Goal: Transaction & Acquisition: Obtain resource

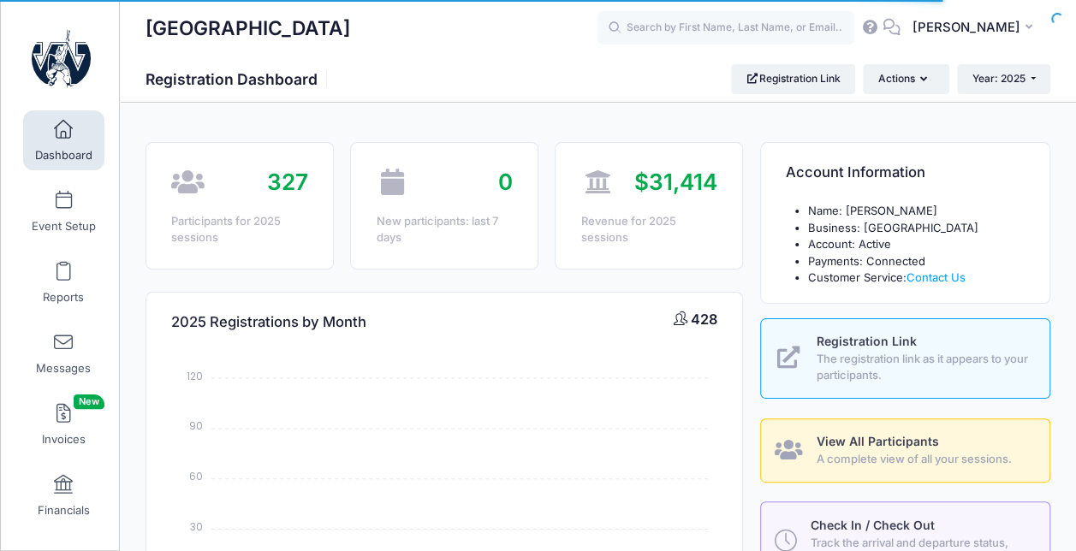
select select
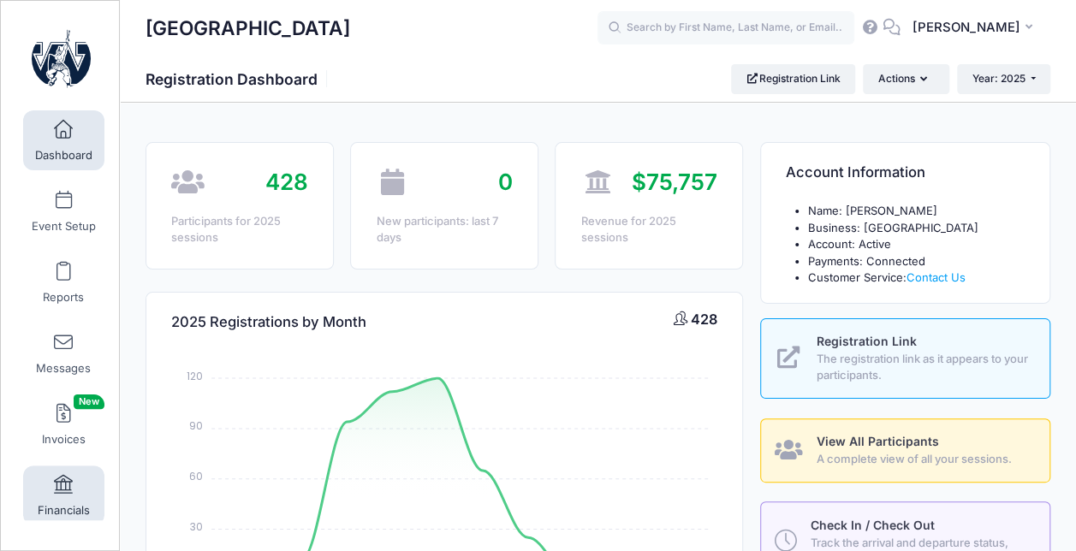
click at [63, 495] on link "Financials" at bounding box center [63, 496] width 81 height 60
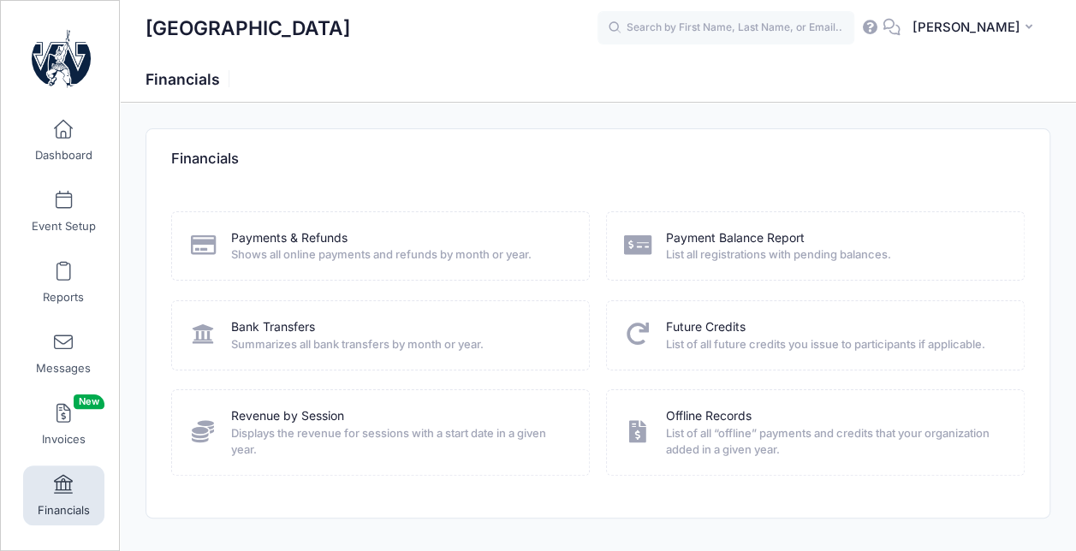
click at [284, 251] on span "Shows all online payments and refunds by month or year." at bounding box center [399, 255] width 336 height 17
click at [320, 235] on link "Payments & Refunds" at bounding box center [289, 238] width 116 height 18
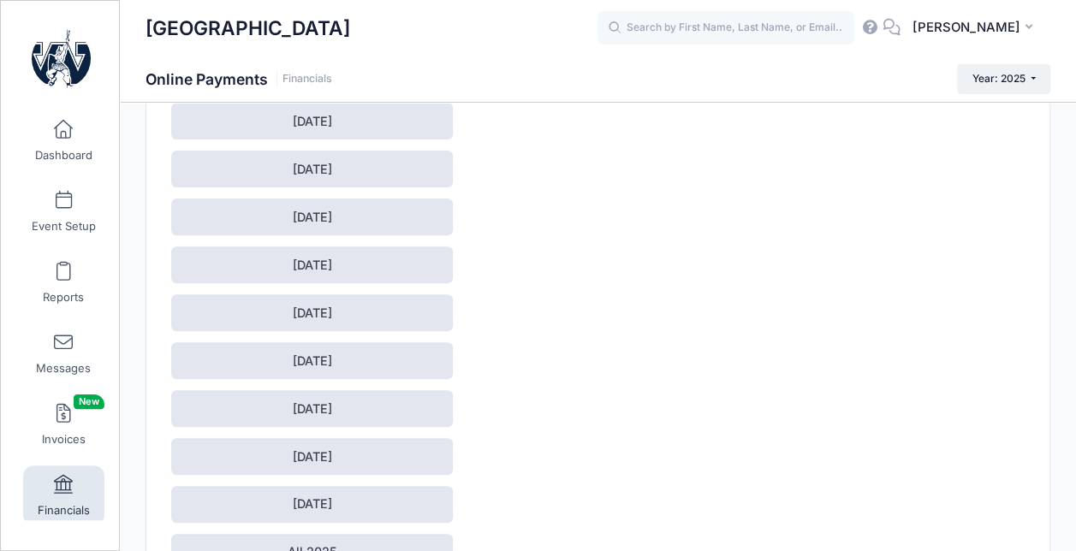
scroll to position [305, 0]
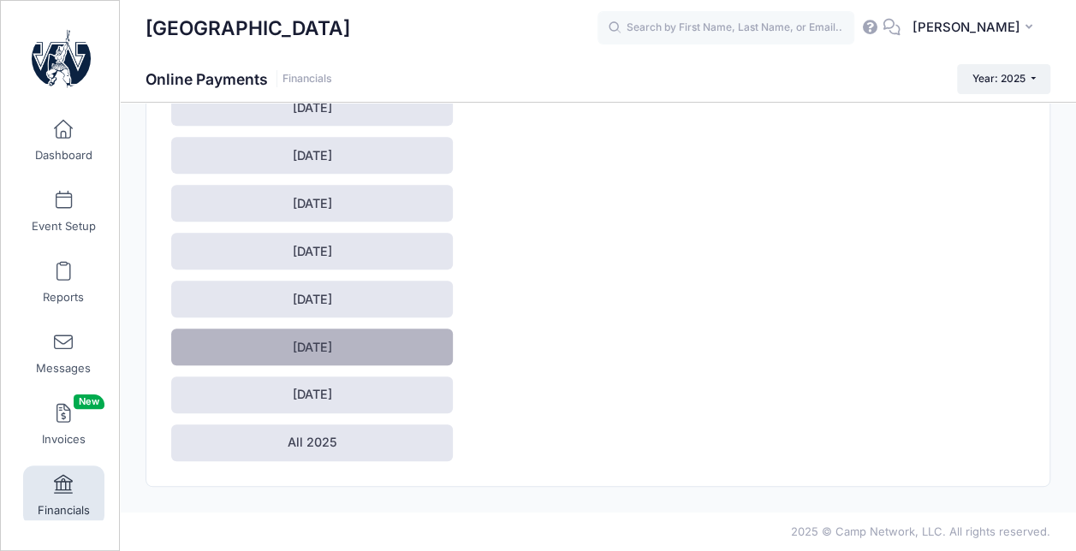
click at [336, 348] on link "[DATE]" at bounding box center [312, 347] width 282 height 37
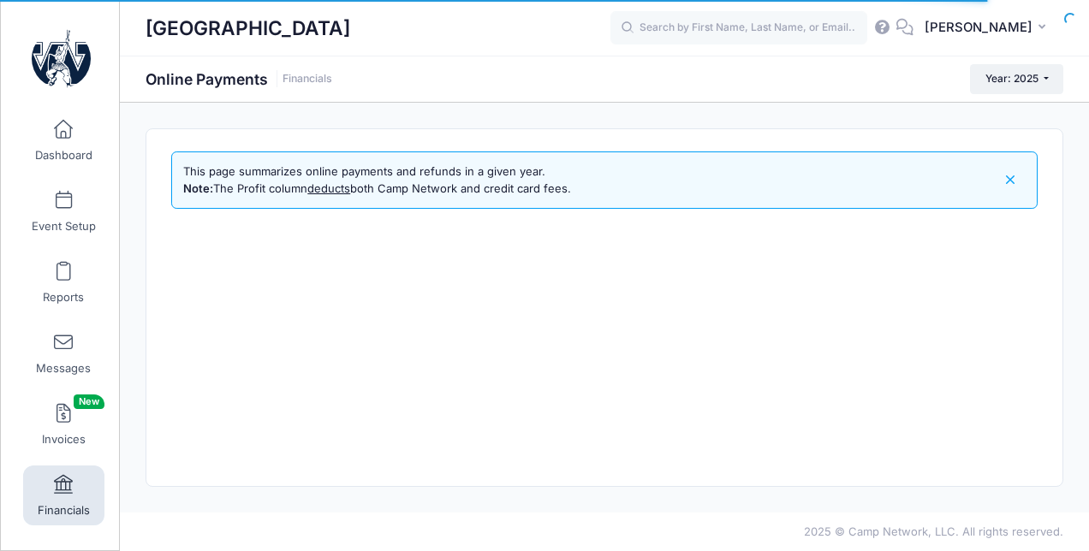
select select "10"
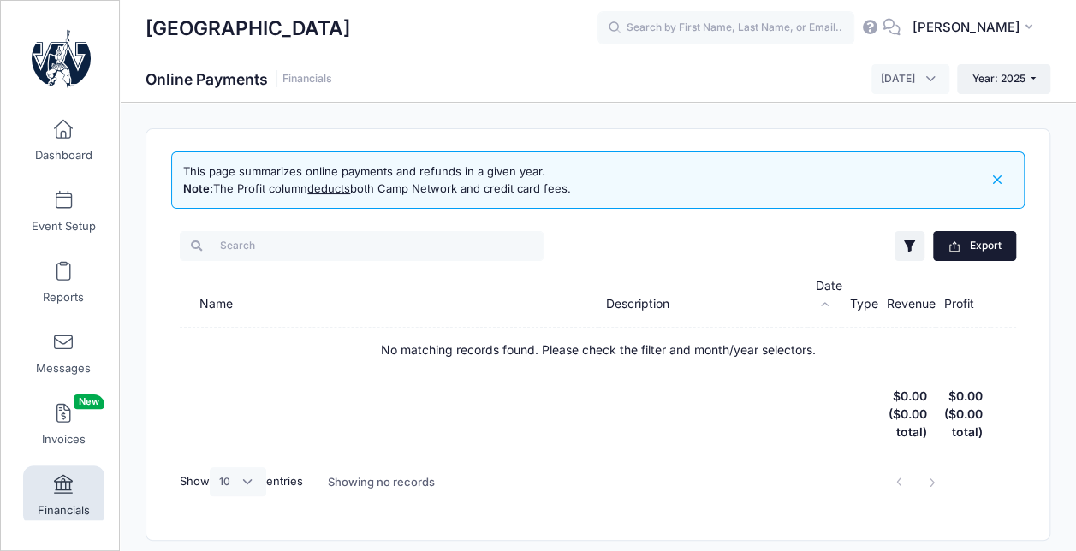
drag, startPoint x: 0, startPoint y: 0, endPoint x: 964, endPoint y: 235, distance: 992.0
click at [964, 235] on button "Export" at bounding box center [974, 245] width 83 height 29
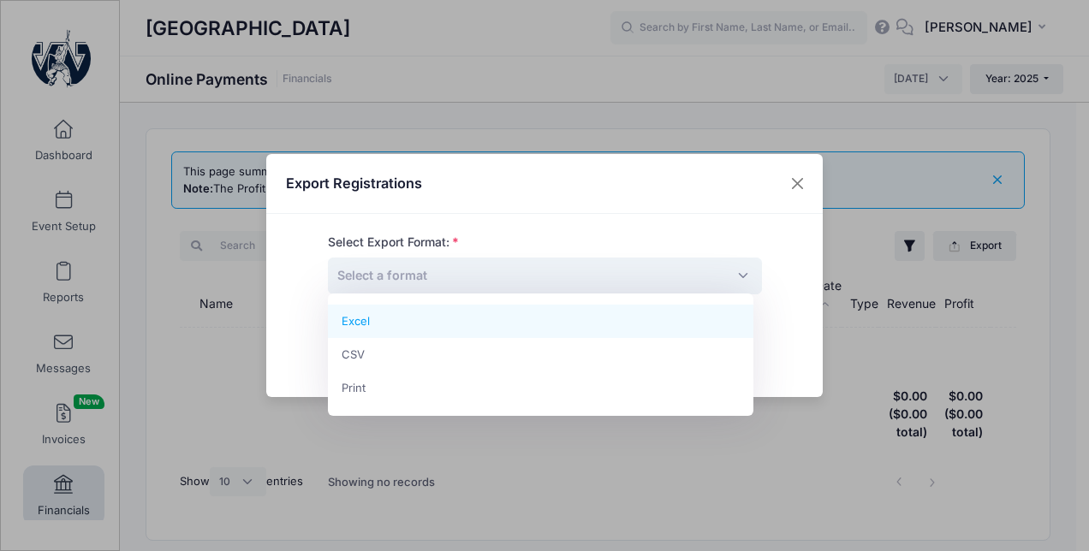
click at [731, 271] on span "Select a format" at bounding box center [545, 276] width 434 height 37
select select "excel"
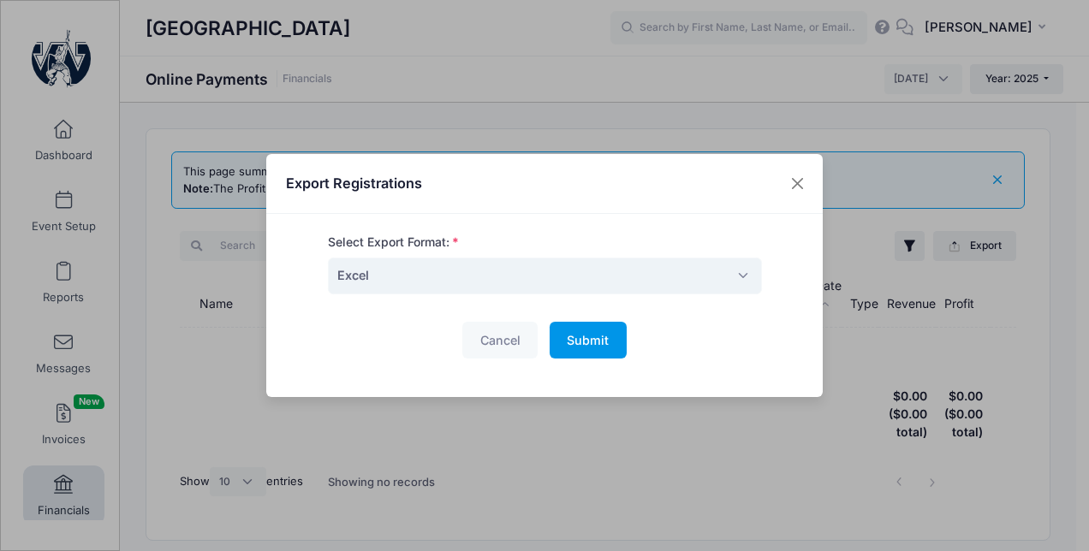
click at [586, 335] on span "Submit" at bounding box center [588, 340] width 42 height 15
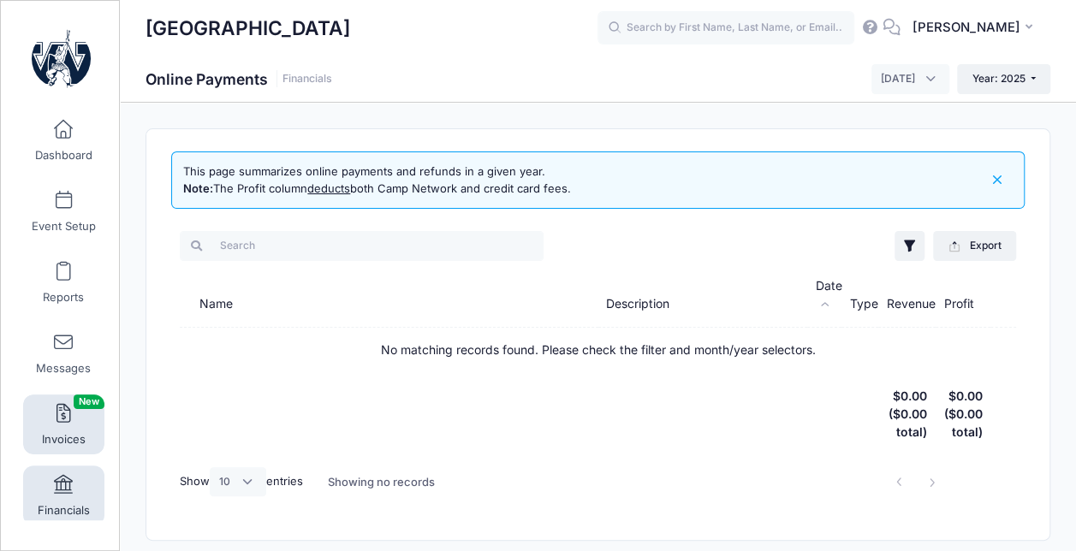
click at [63, 406] on span at bounding box center [63, 414] width 0 height 19
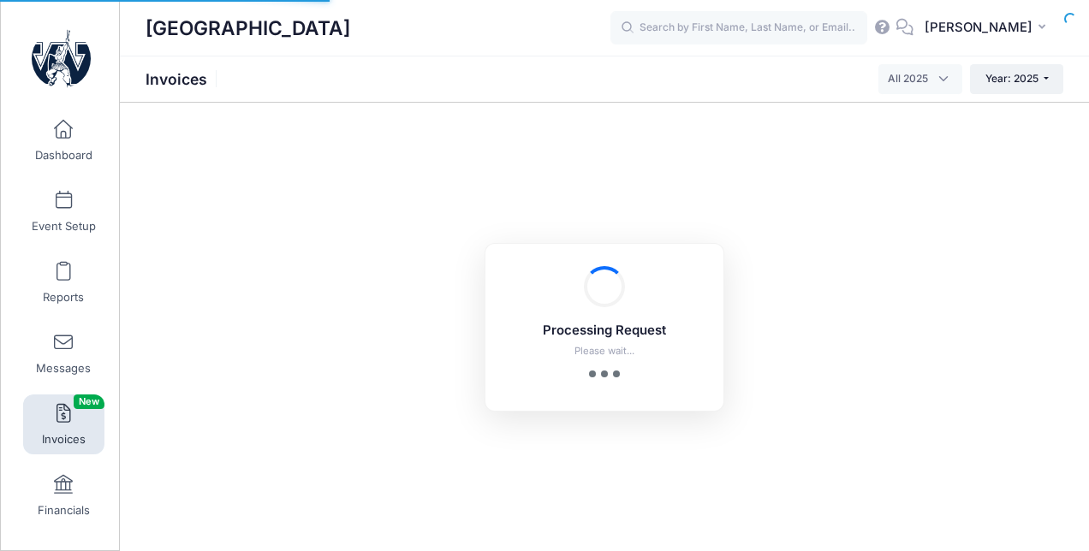
select select
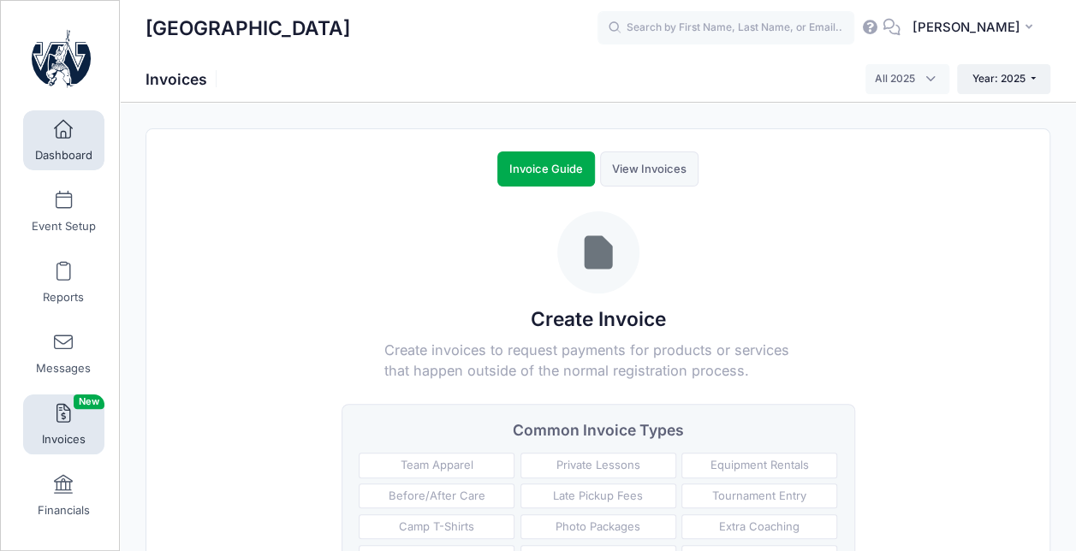
click at [55, 148] on span "Dashboard" at bounding box center [63, 155] width 57 height 15
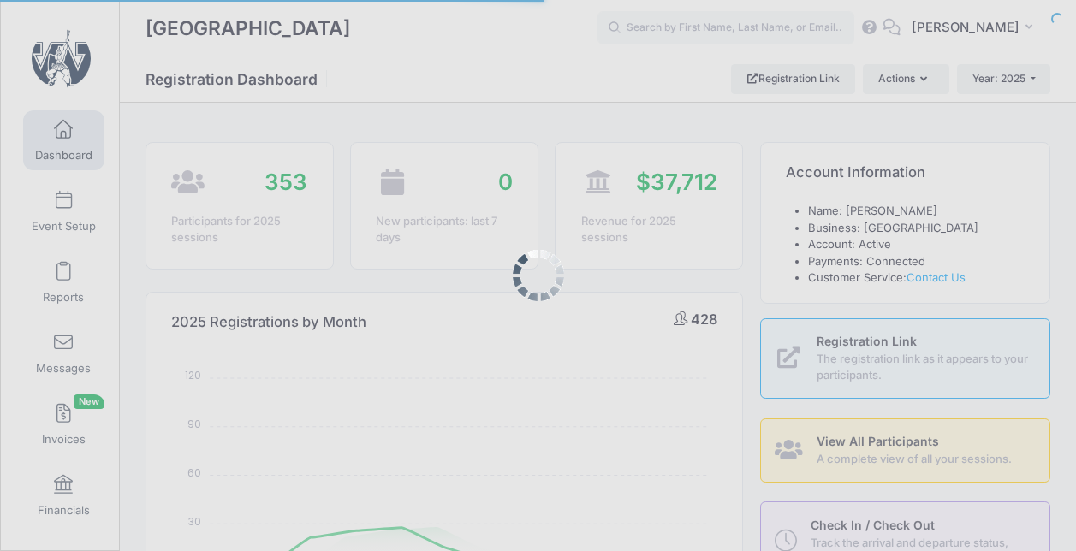
select select
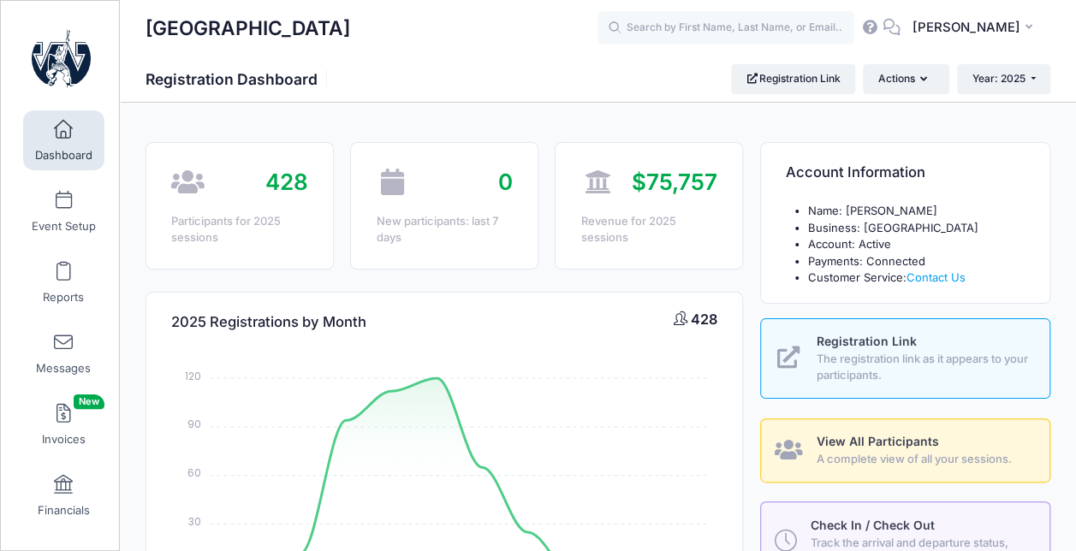
click at [39, 130] on link "Dashboard" at bounding box center [63, 140] width 81 height 60
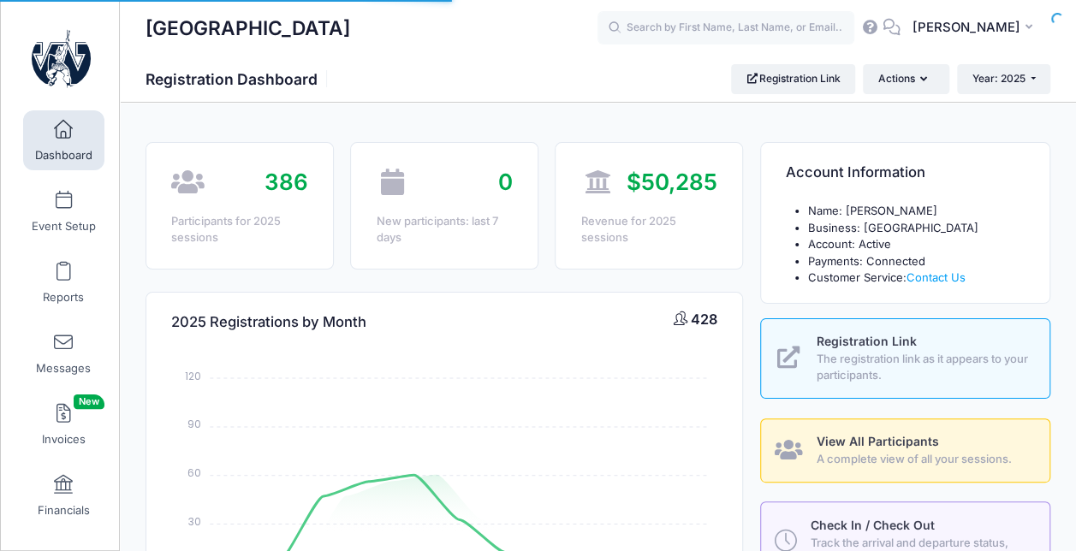
select select
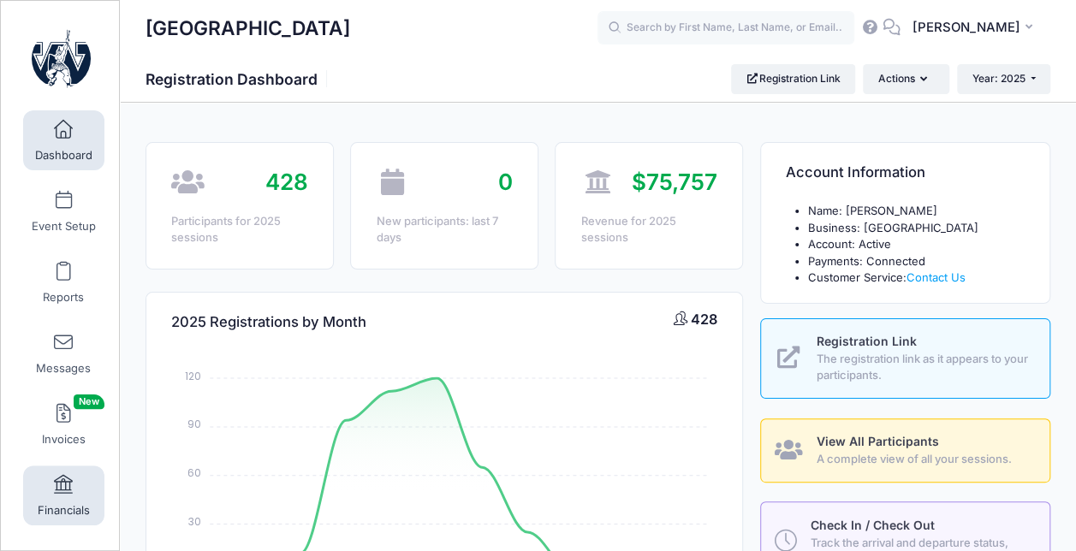
drag, startPoint x: 87, startPoint y: 390, endPoint x: 53, endPoint y: 508, distance: 123.0
click at [53, 508] on div "My Events Dashboard Event Setup Reports Messages Invoices New Financials Settin…" at bounding box center [64, 317] width 115 height 426
click at [53, 508] on span "Financials" at bounding box center [64, 510] width 52 height 15
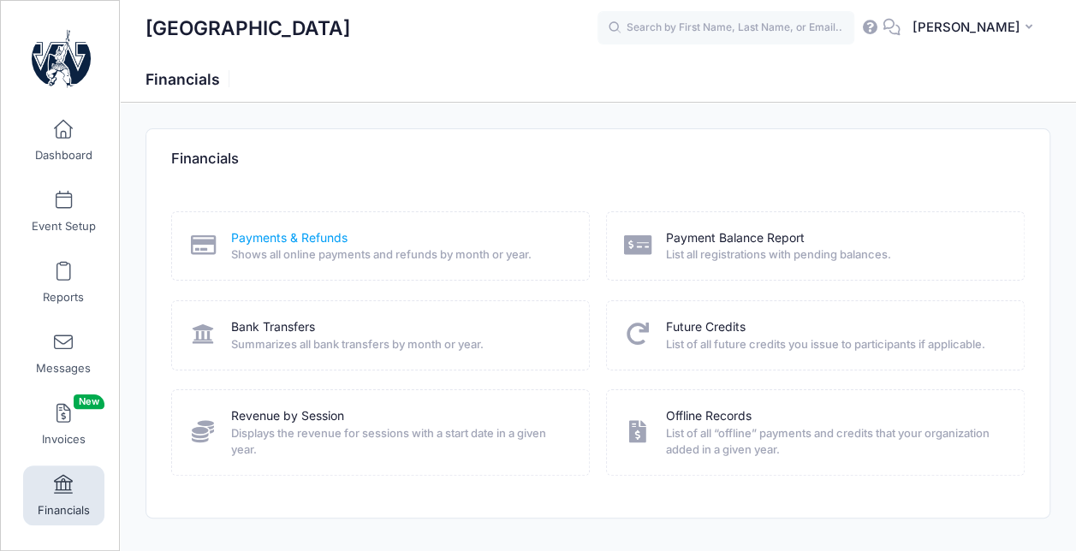
click at [279, 235] on link "Payments & Refunds" at bounding box center [289, 238] width 116 height 18
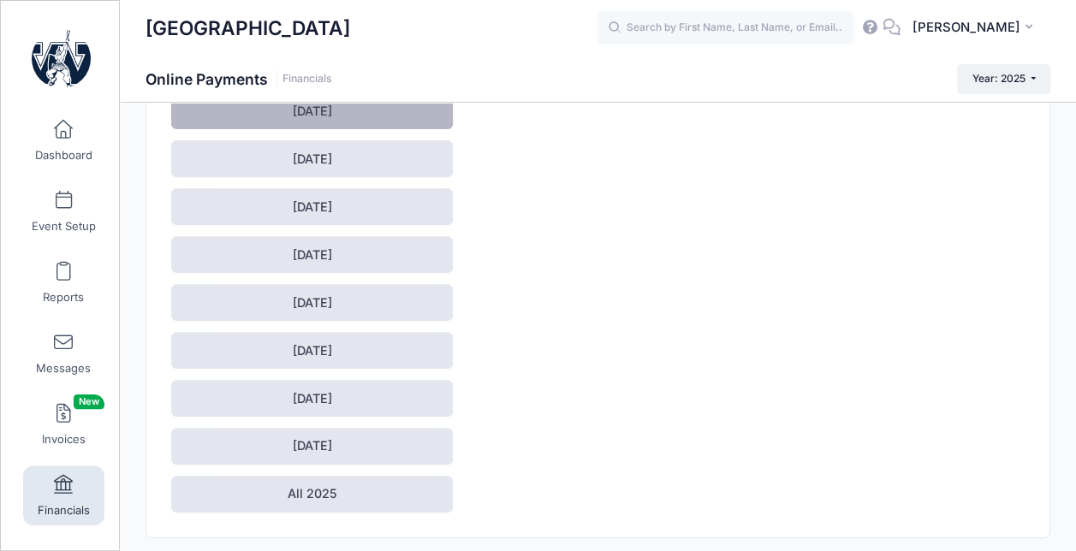
scroll to position [254, 0]
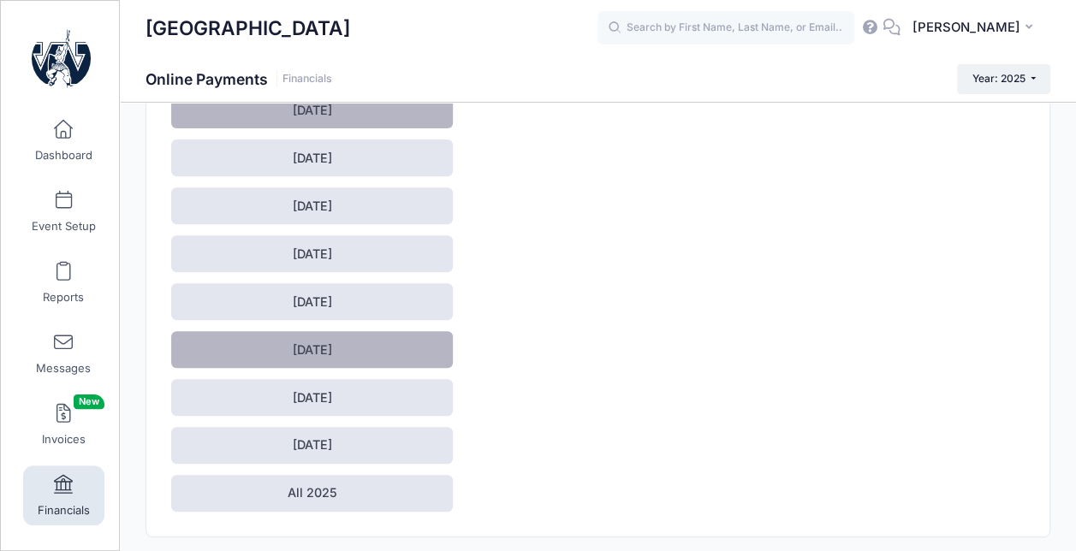
click at [320, 354] on link "[DATE]" at bounding box center [312, 349] width 282 height 37
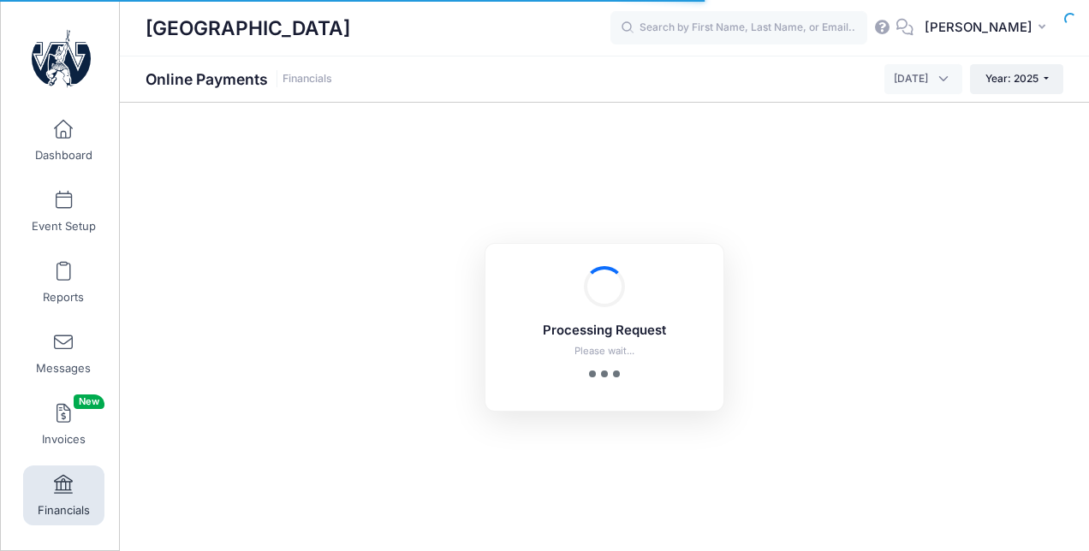
select select "10"
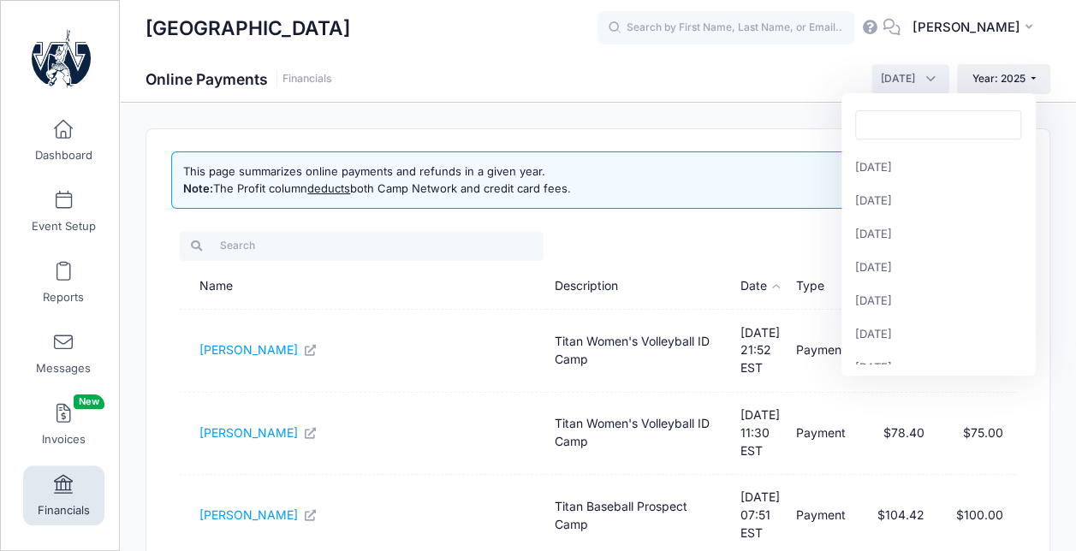
click at [922, 75] on span "[DATE]" at bounding box center [910, 78] width 78 height 29
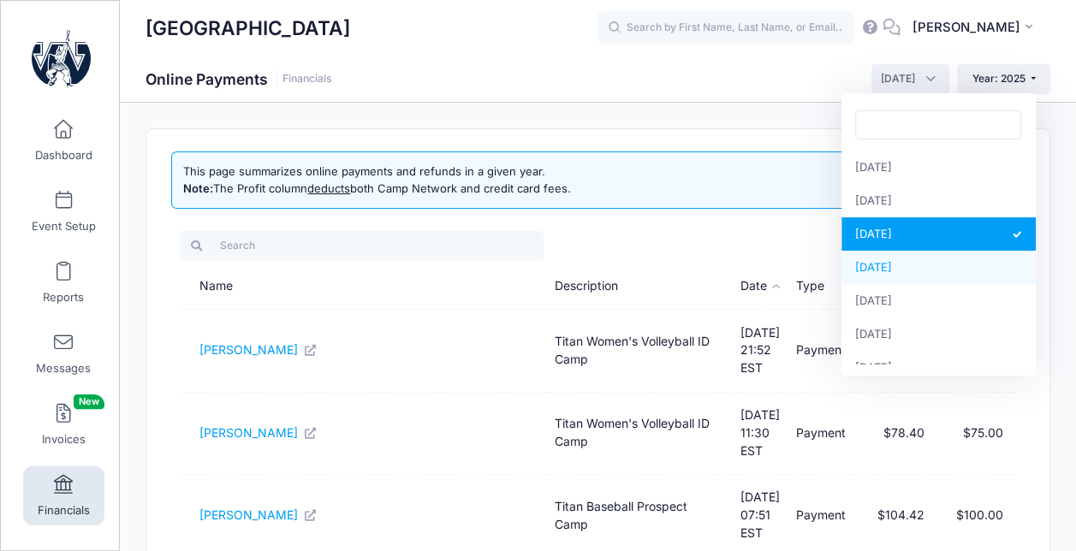
select select "9"
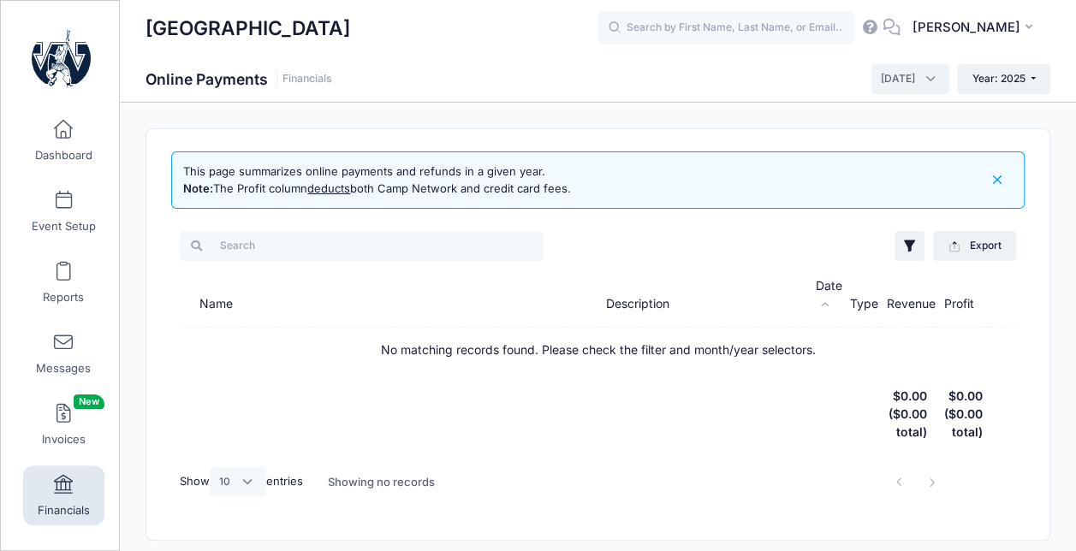
scroll to position [52, 0]
